Goal: Transaction & Acquisition: Purchase product/service

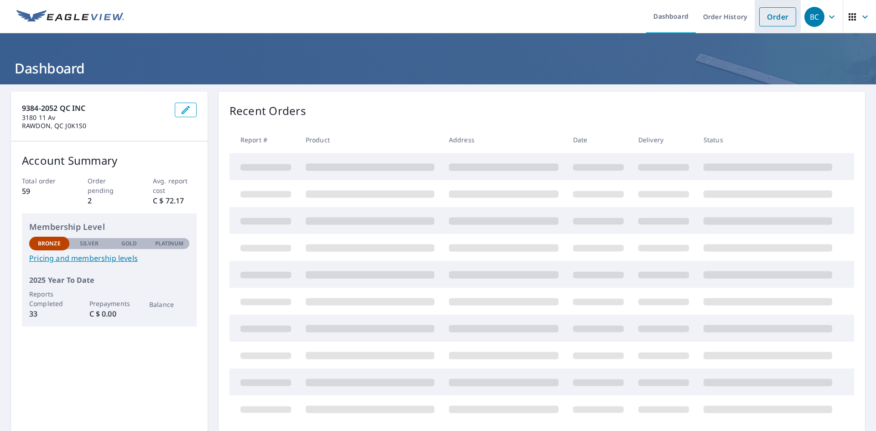
click at [774, 16] on link "Order" at bounding box center [777, 16] width 37 height 19
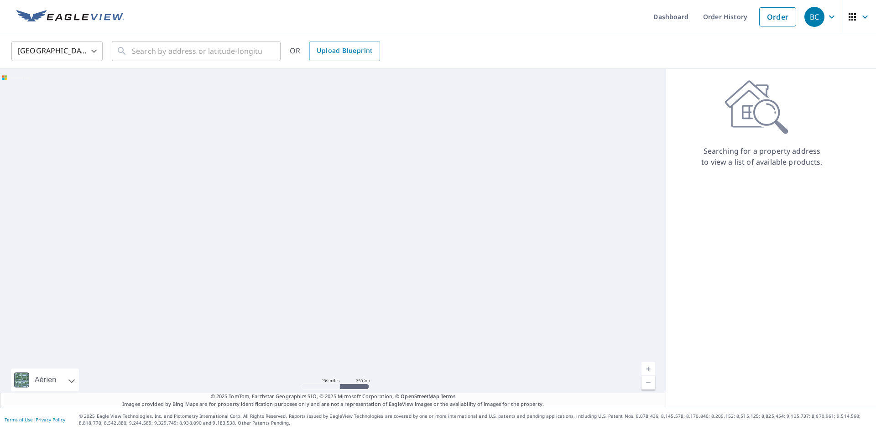
click at [41, 54] on body "BC BC Dashboard Order History Order [DEMOGRAPHIC_DATA] States US ​ ​ OR Upload …" at bounding box center [438, 215] width 876 height 431
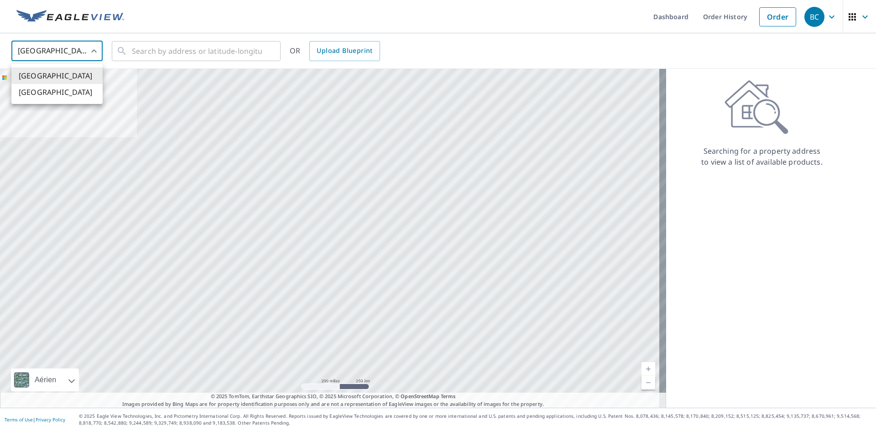
click at [43, 93] on li "[GEOGRAPHIC_DATA]" at bounding box center [56, 92] width 91 height 16
type input "CA"
click at [173, 54] on input "text" at bounding box center [197, 51] width 130 height 26
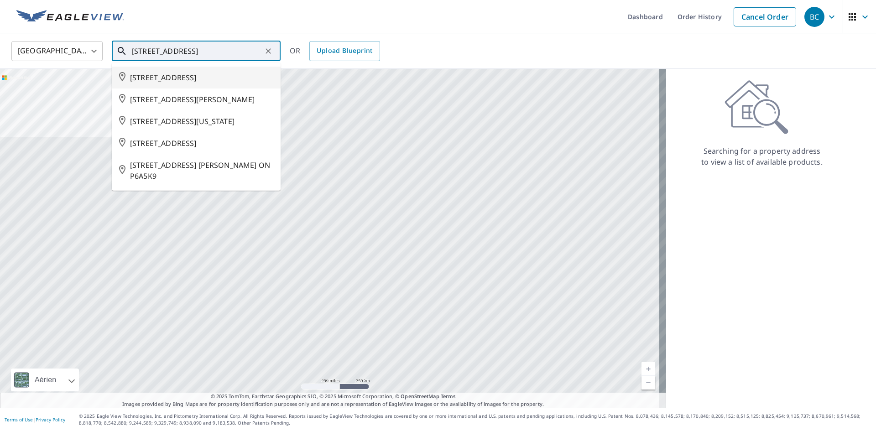
click at [188, 76] on span "[STREET_ADDRESS]" at bounding box center [201, 77] width 143 height 11
type input "[STREET_ADDRESS]"
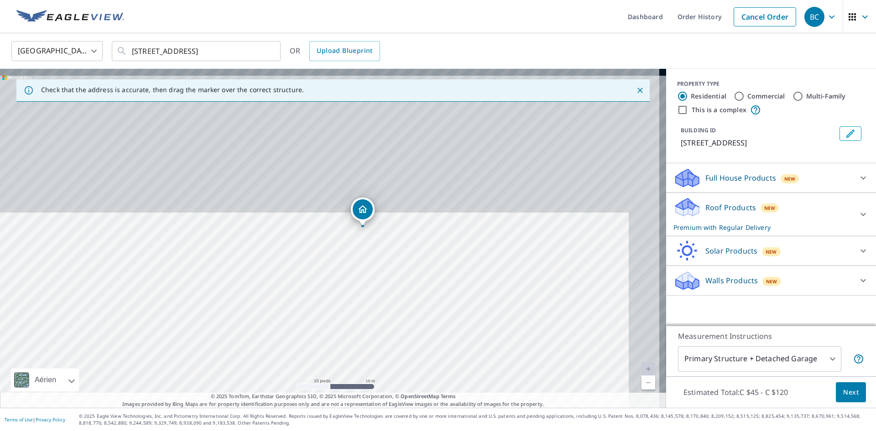
drag, startPoint x: 440, startPoint y: 161, endPoint x: 409, endPoint y: 305, distance: 146.9
click at [409, 305] on div "[STREET_ADDRESS][PERSON_NAME]" at bounding box center [333, 238] width 666 height 339
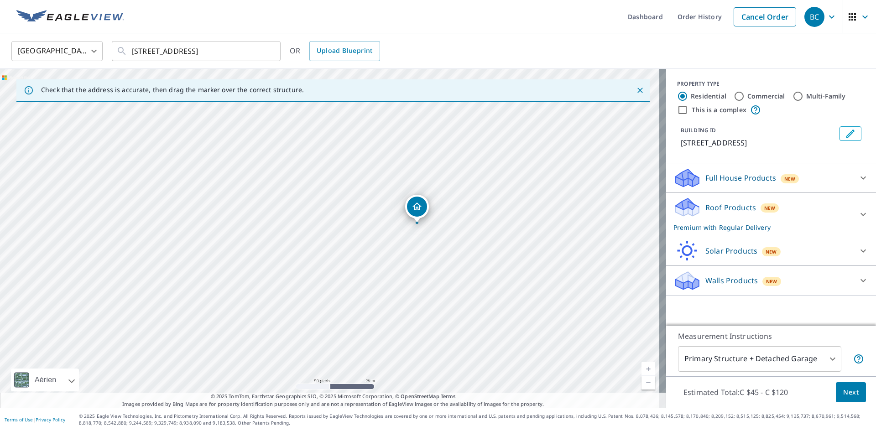
drag, startPoint x: 392, startPoint y: 209, endPoint x: 416, endPoint y: 204, distance: 25.1
click at [847, 388] on span "Next" at bounding box center [851, 392] width 16 height 11
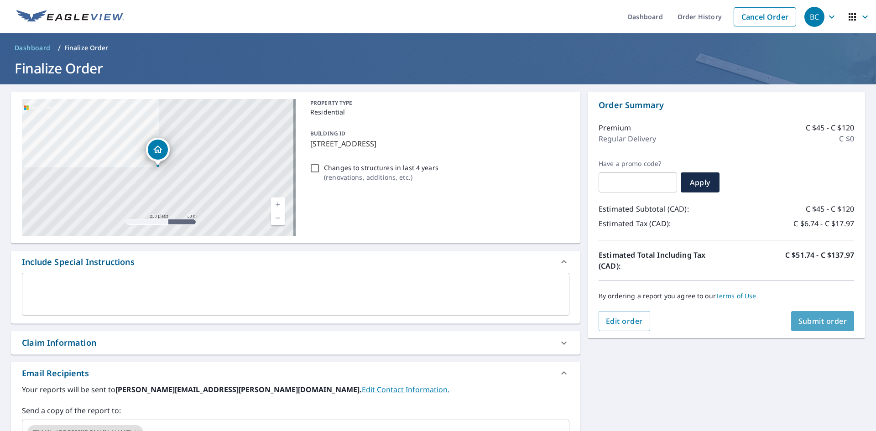
click at [825, 324] on span "Submit order" at bounding box center [822, 321] width 49 height 10
